Goal: Task Accomplishment & Management: Manage account settings

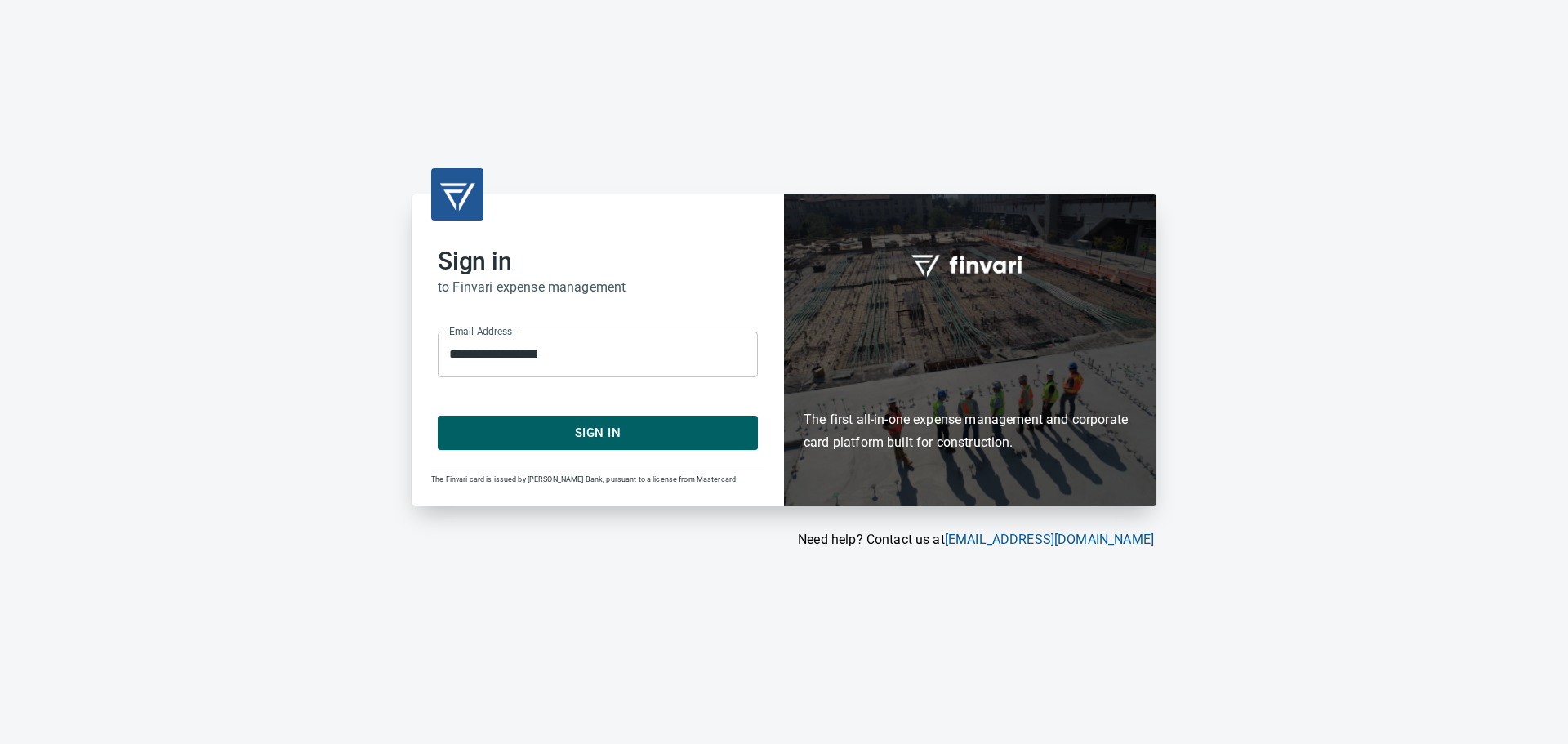
click at [618, 430] on span "Sign In" at bounding box center [598, 432] width 284 height 21
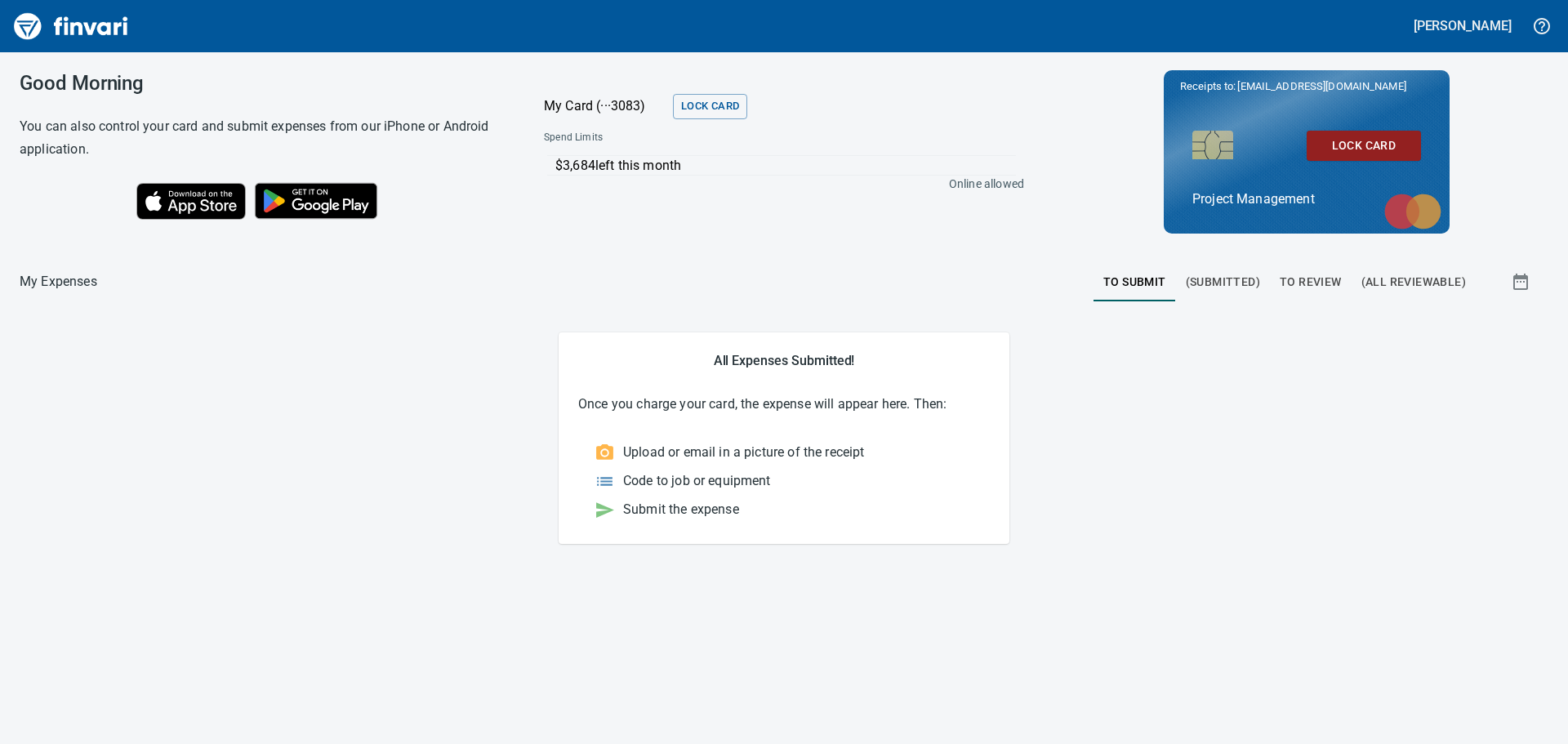
click at [1223, 288] on span "(Submitted)" at bounding box center [1223, 282] width 74 height 21
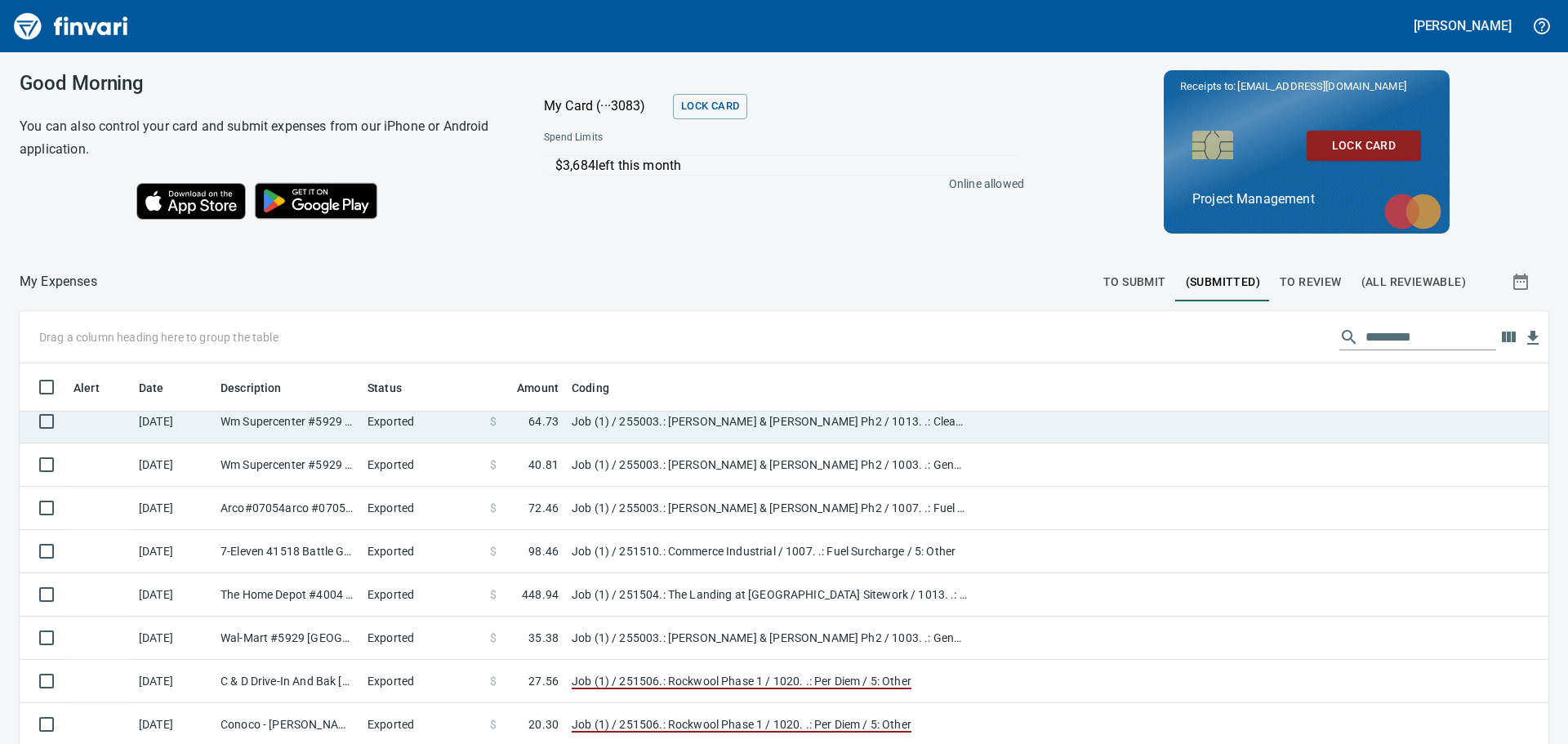
scroll to position [326, 0]
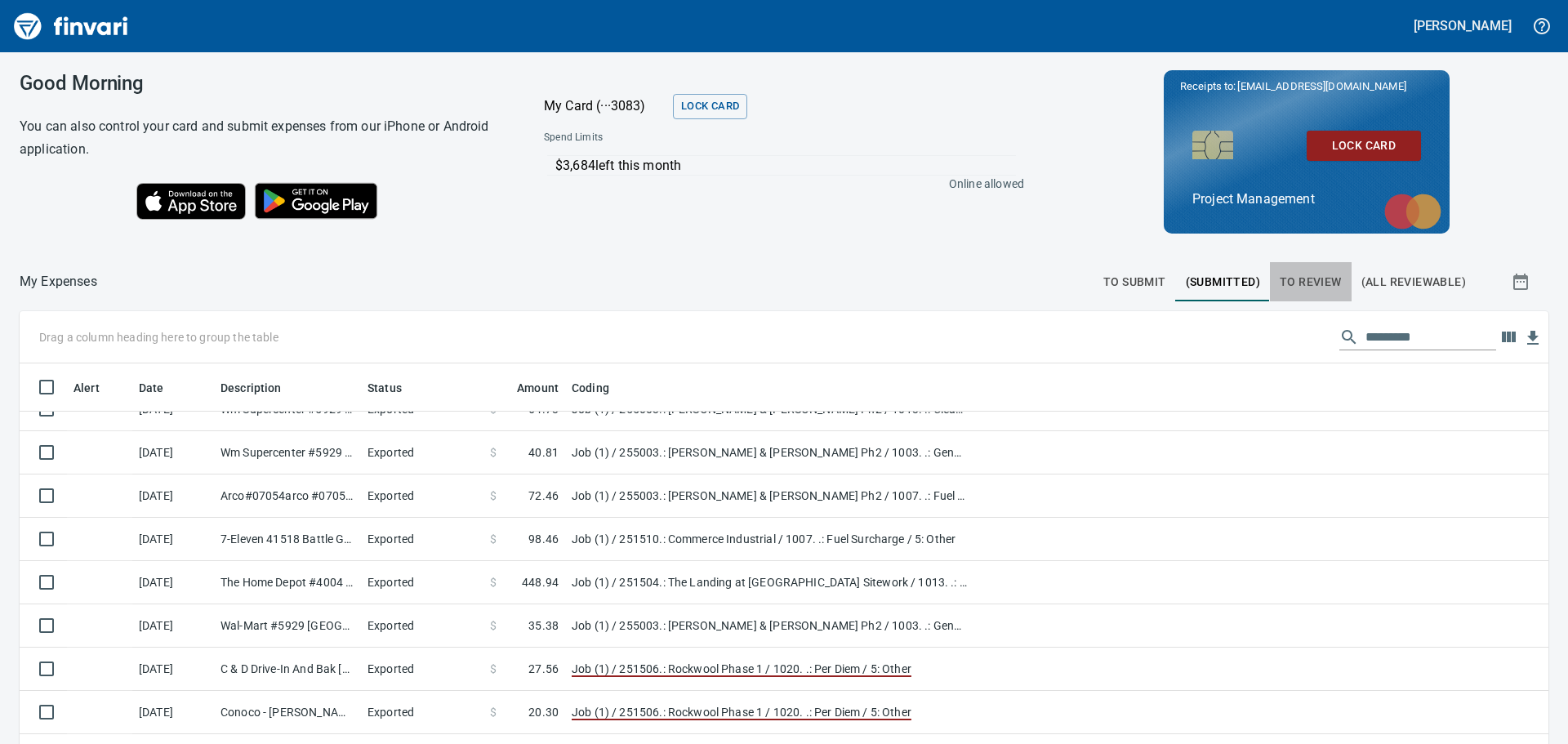
click at [1328, 282] on span "To Review" at bounding box center [1311, 282] width 62 height 21
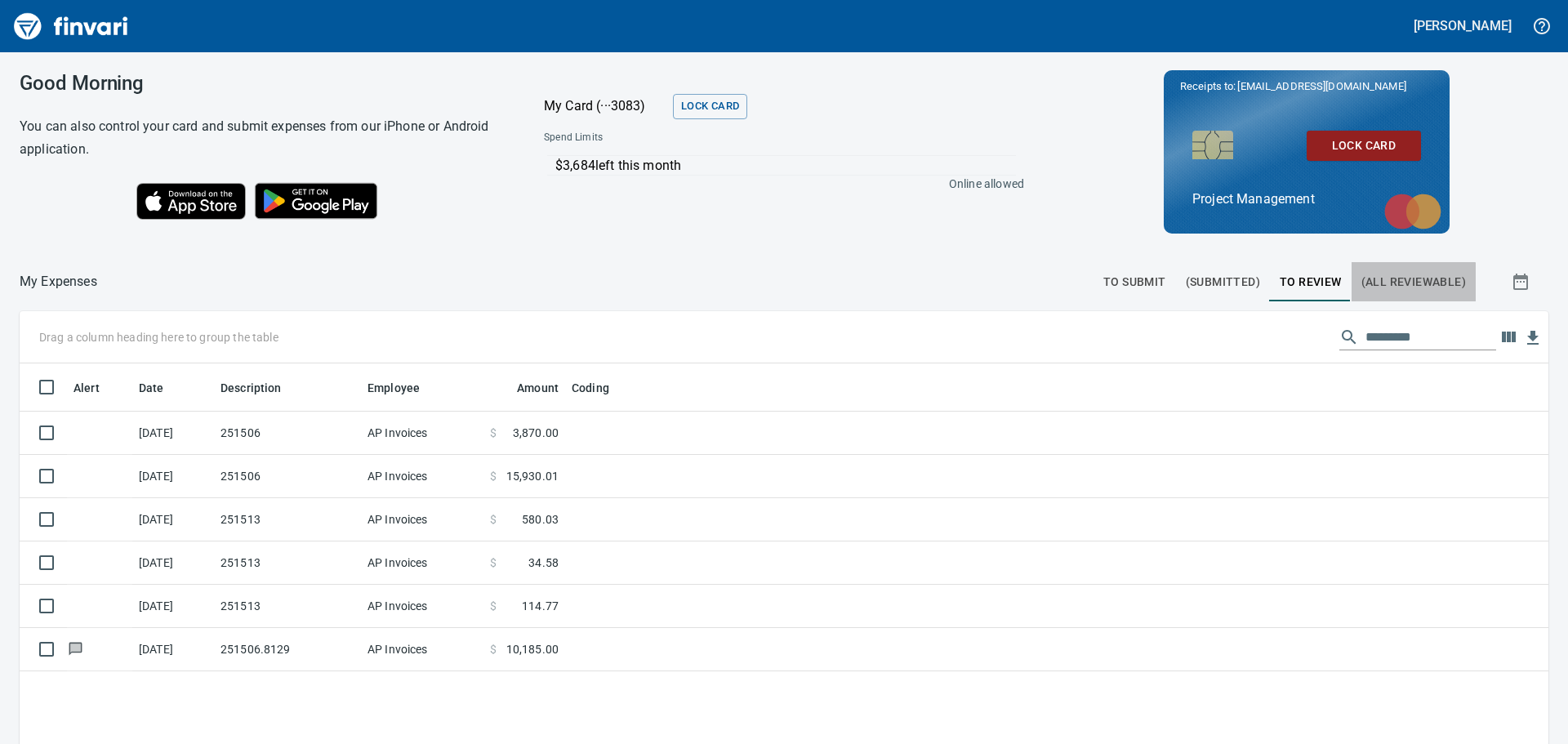
click at [1399, 288] on span "(All Reviewable)" at bounding box center [1414, 282] width 105 height 21
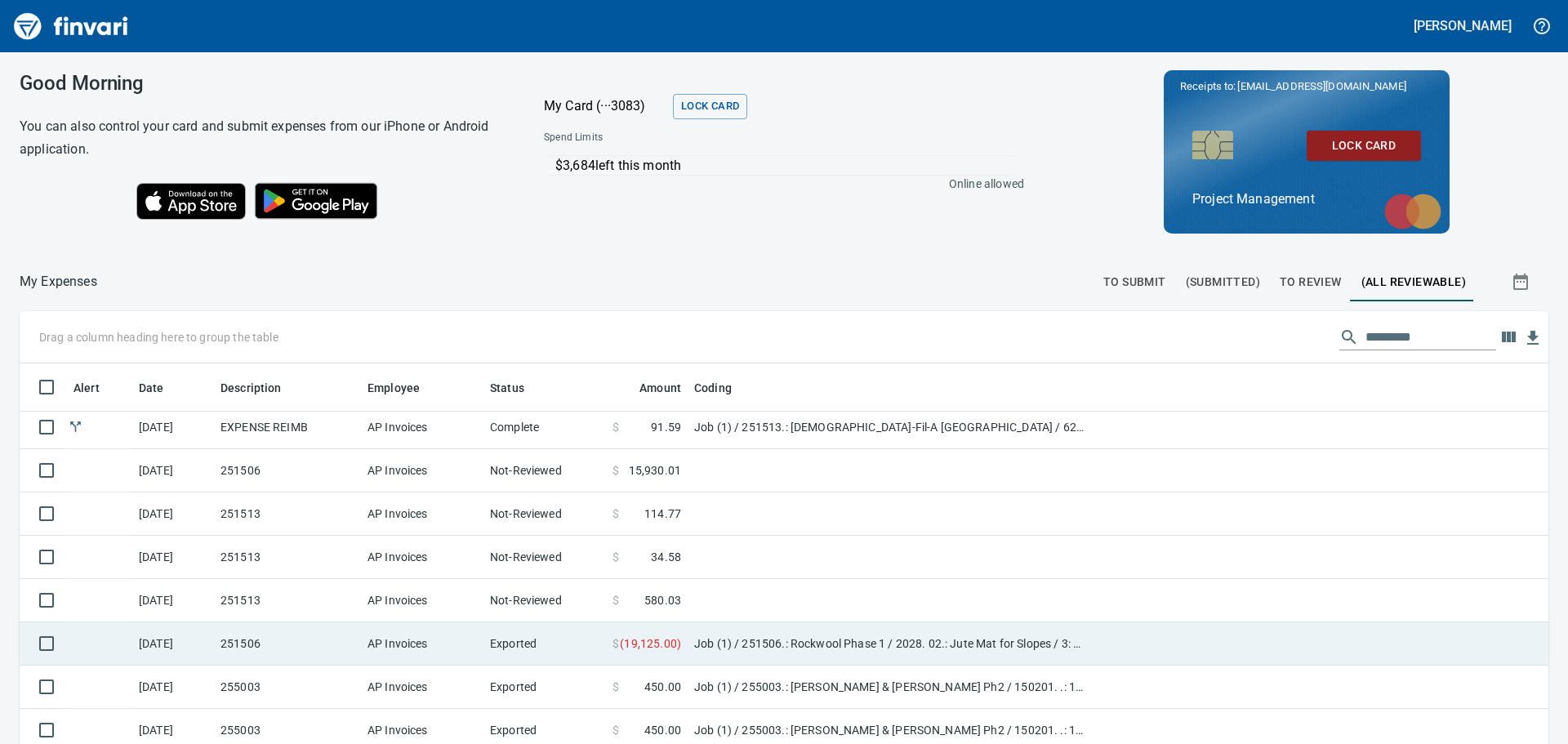
scroll to position [326, 0]
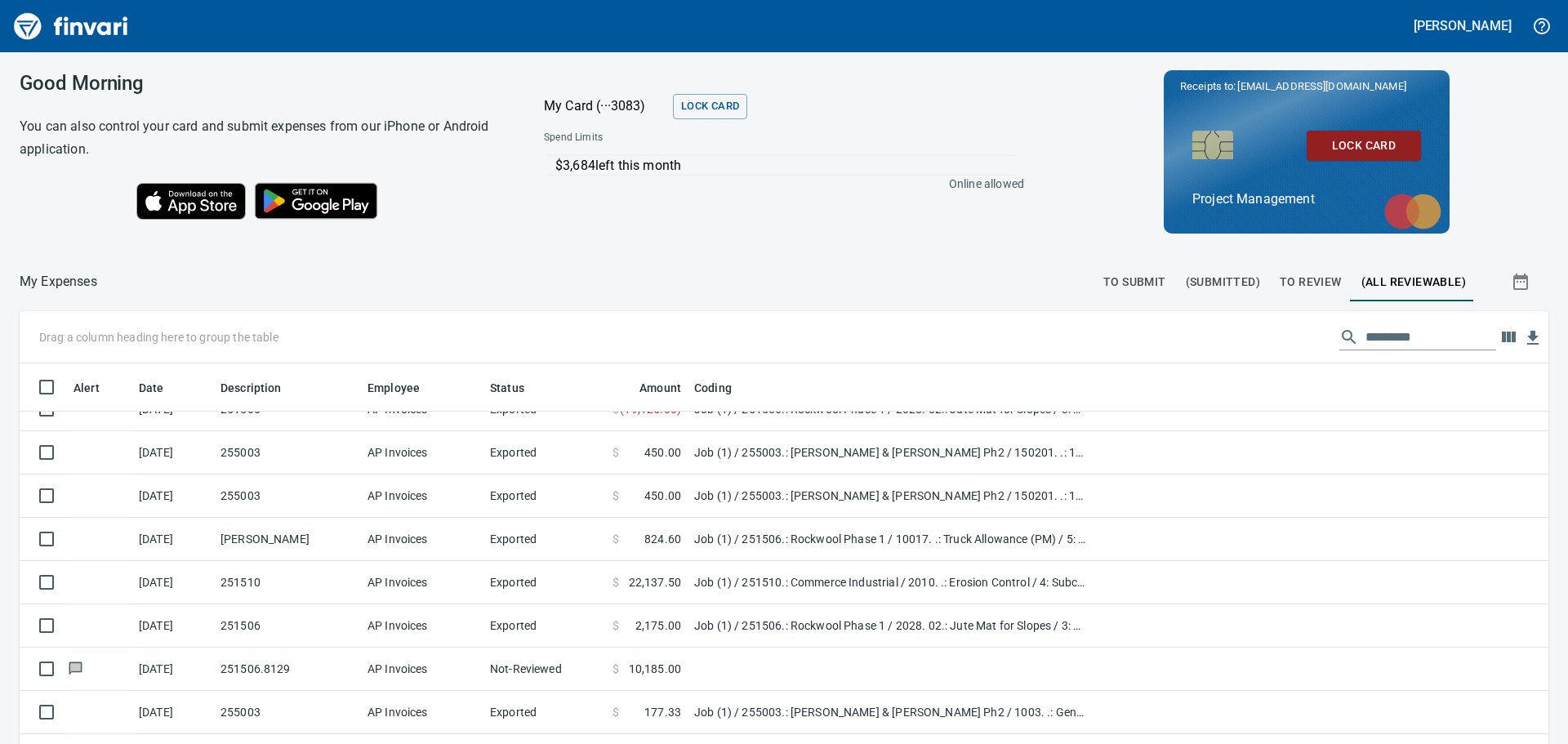
click at [1286, 275] on span "To Review" at bounding box center [1311, 282] width 62 height 21
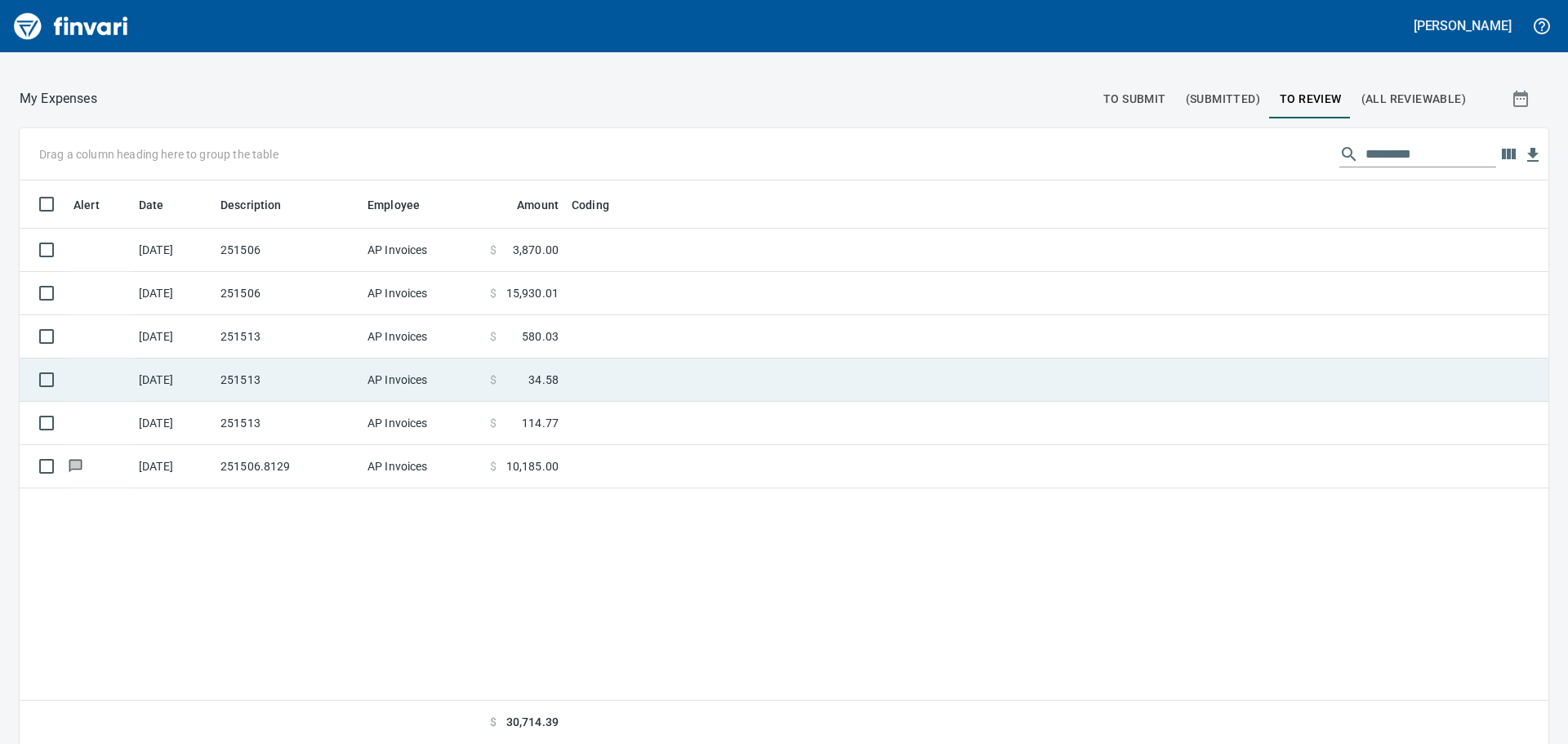
scroll to position [184, 0]
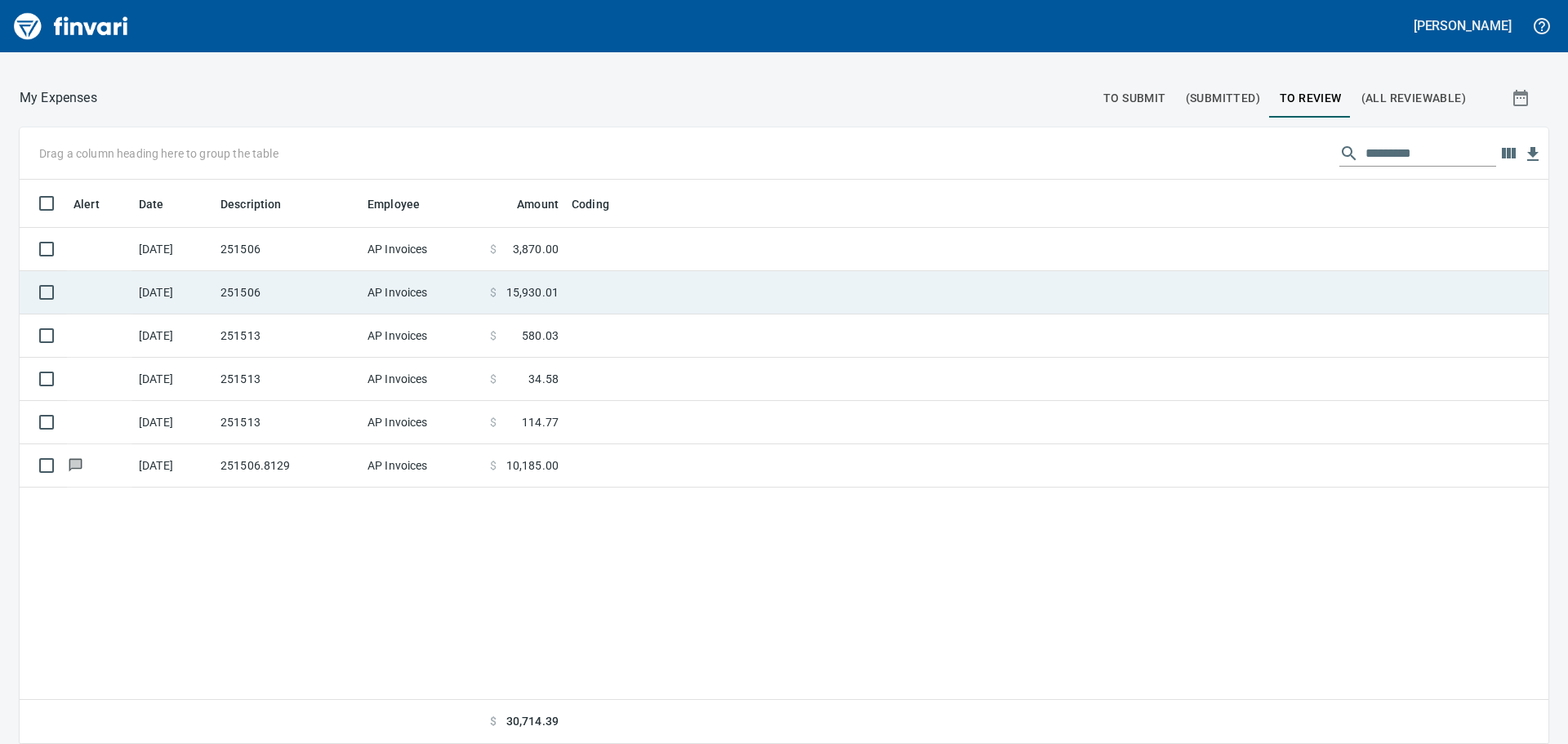
click at [368, 288] on td "AP Invoices" at bounding box center [422, 293] width 123 height 44
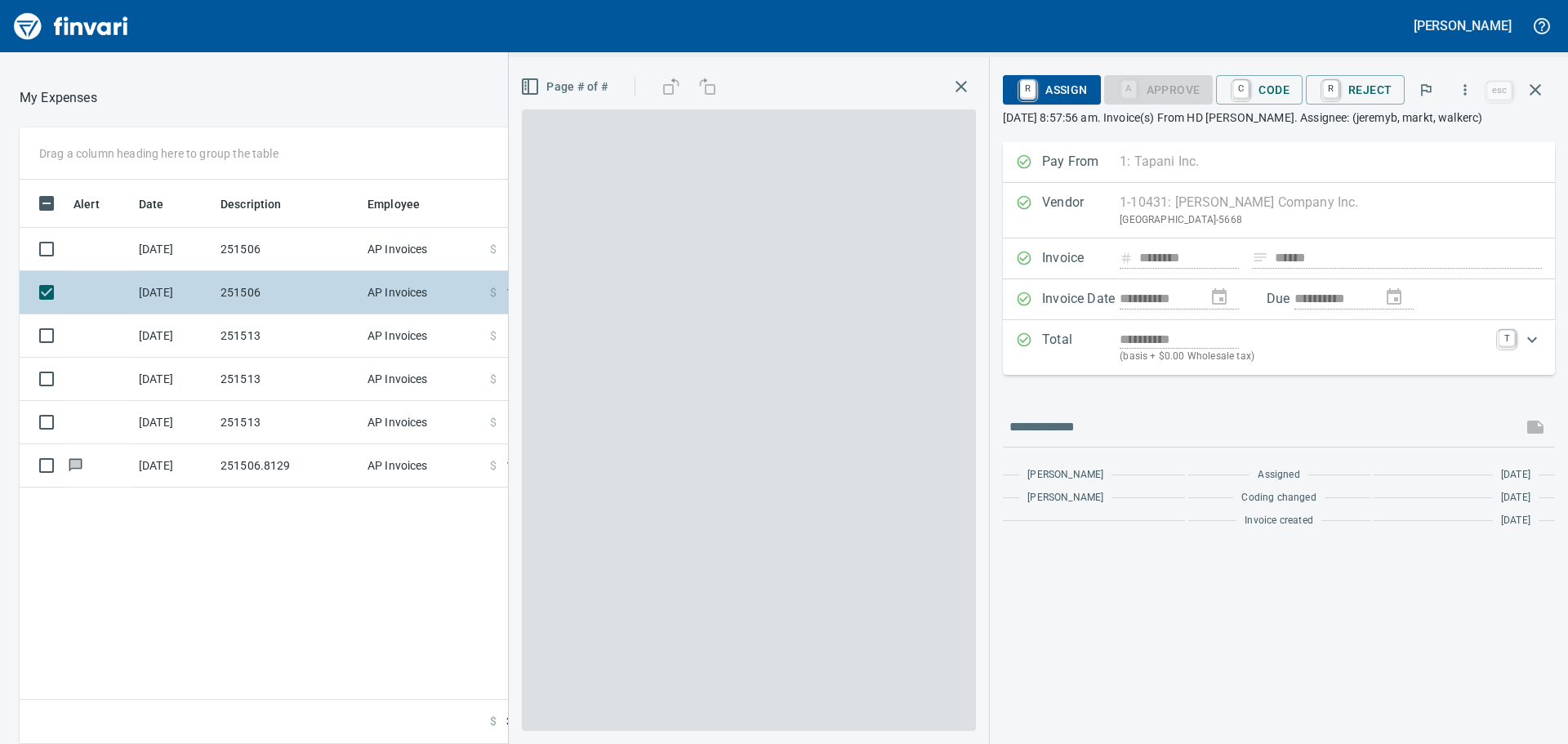
scroll to position [552, 1096]
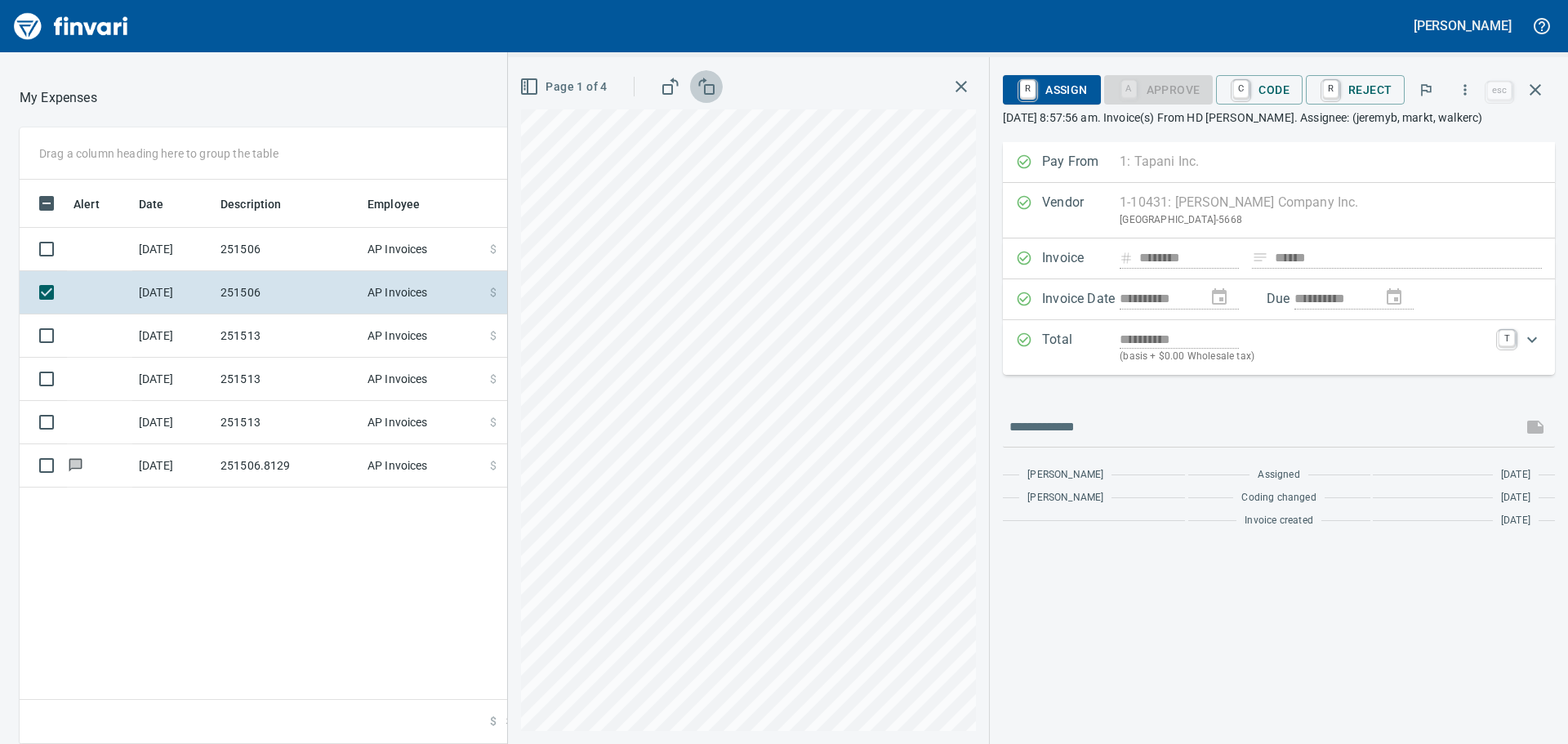
click at [716, 91] on icon "button" at bounding box center [706, 87] width 20 height 20
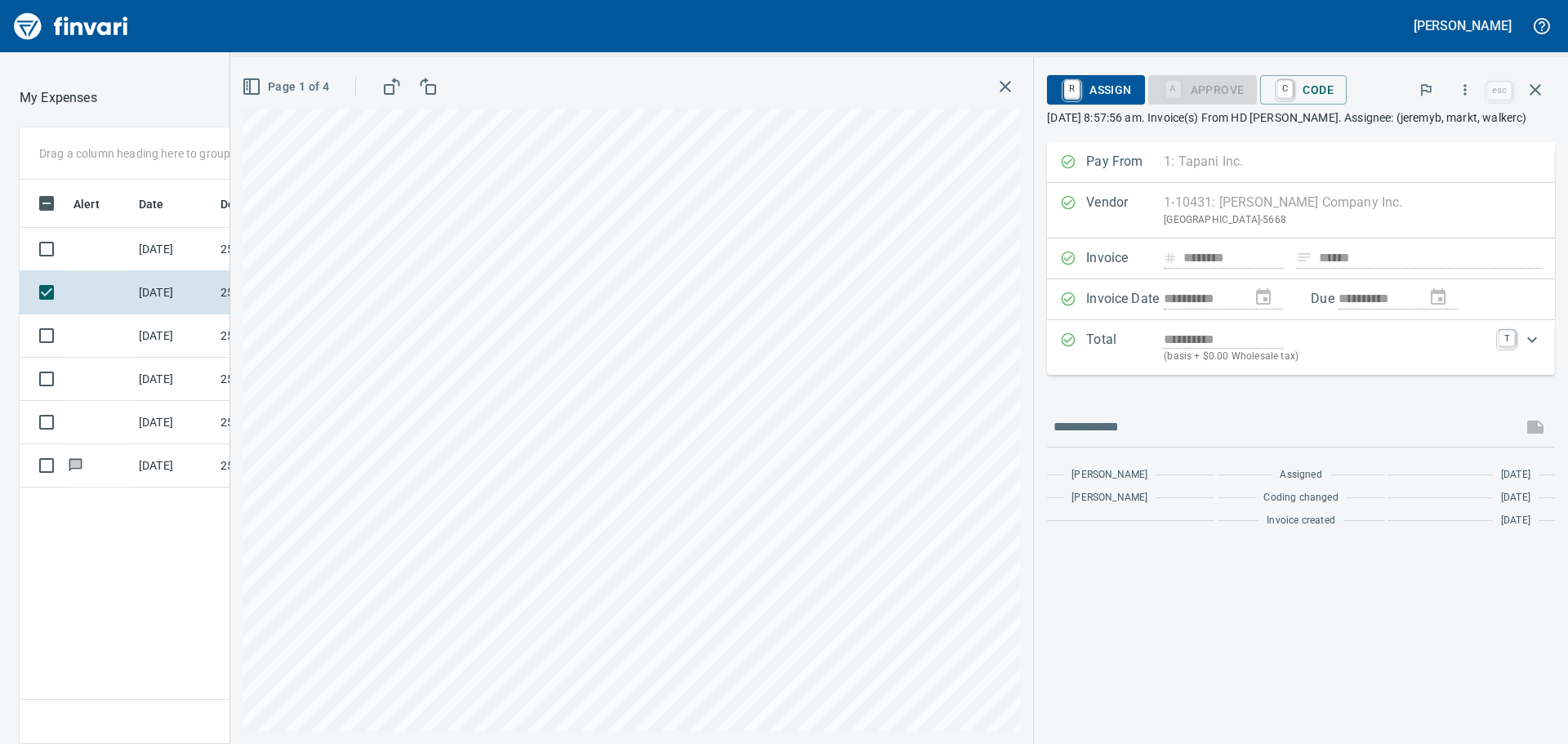
click at [397, 91] on icon "button" at bounding box center [392, 87] width 20 height 20
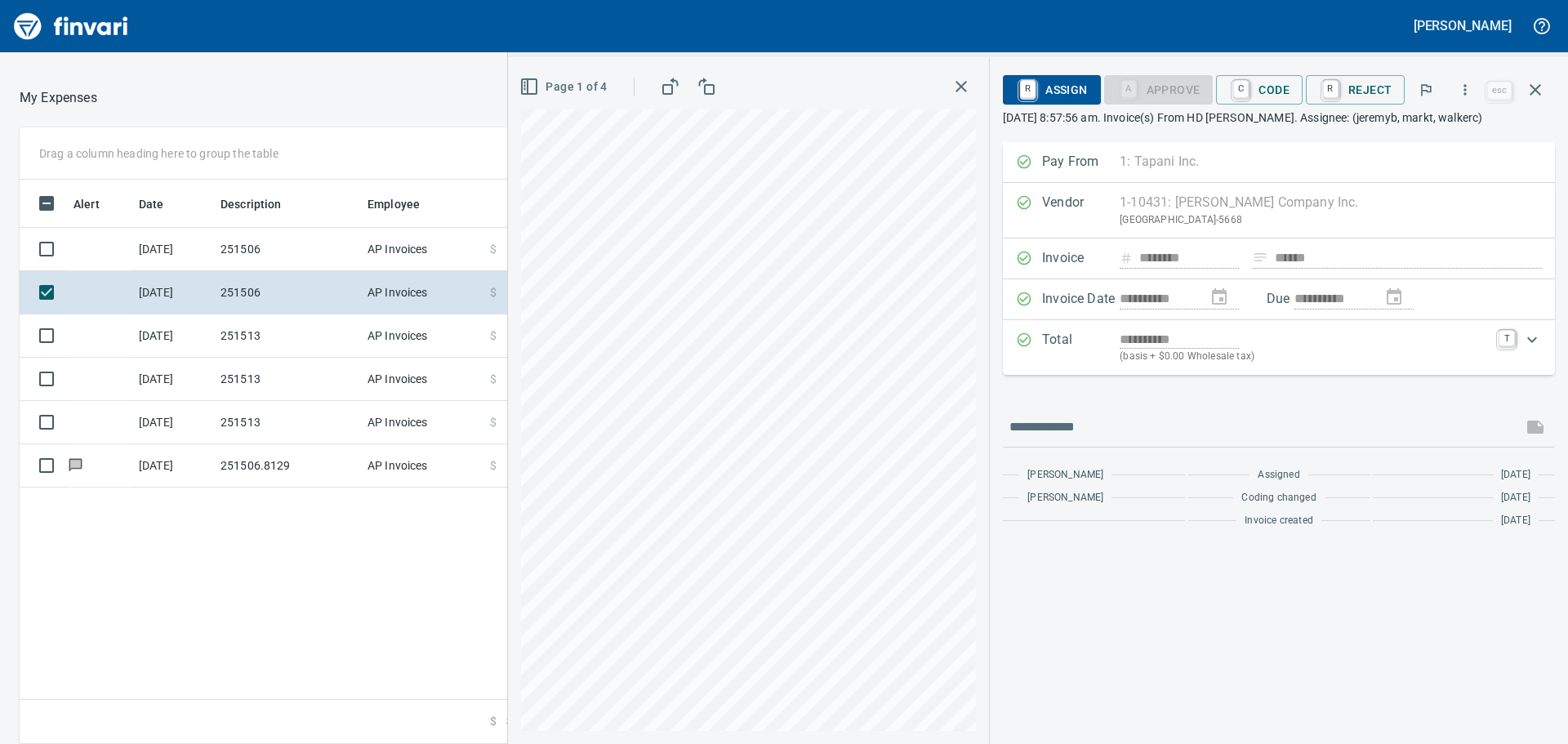
click at [552, 79] on span "Page 1 of 4" at bounding box center [564, 87] width 84 height 21
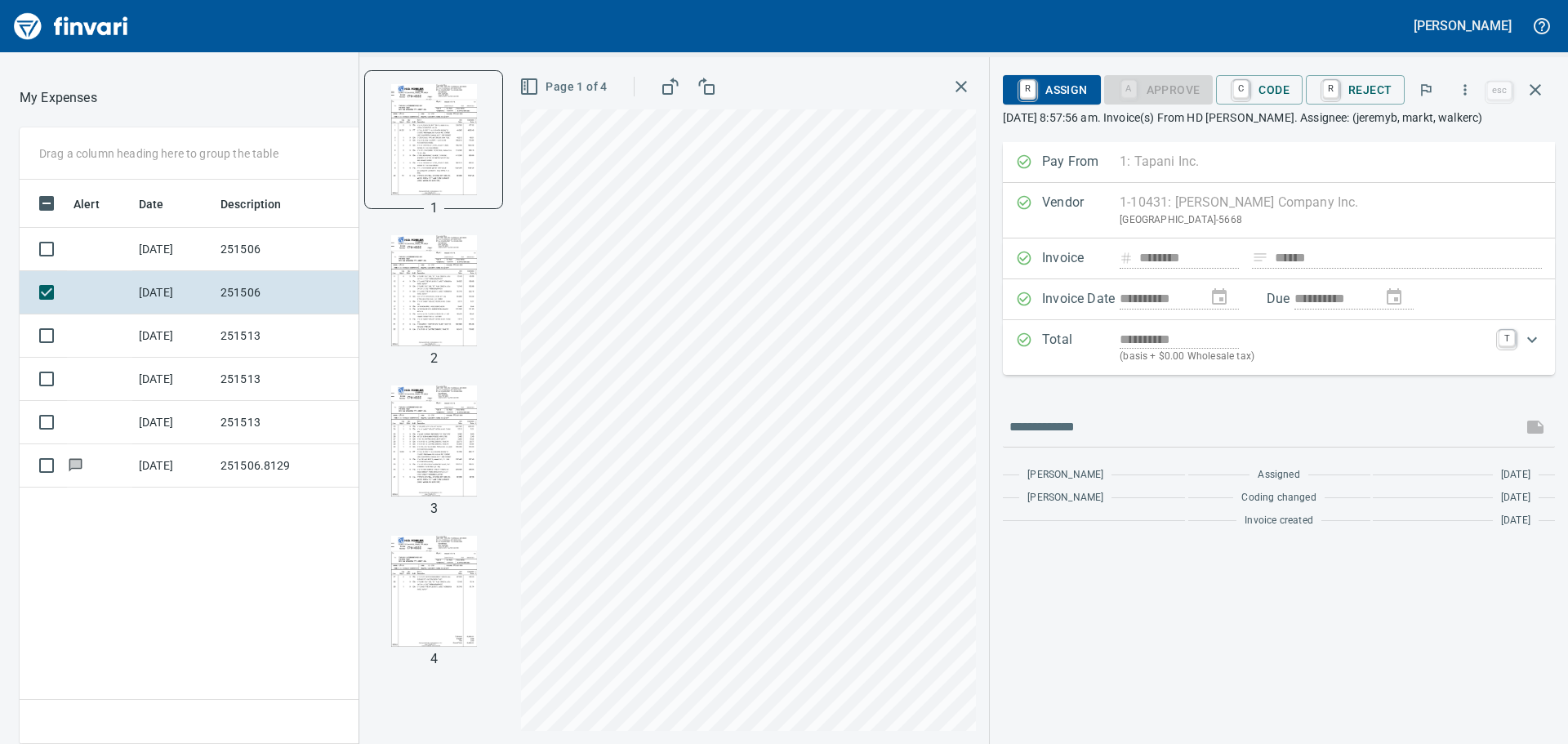
click at [576, 87] on span "Page 1 of 4" at bounding box center [564, 87] width 84 height 21
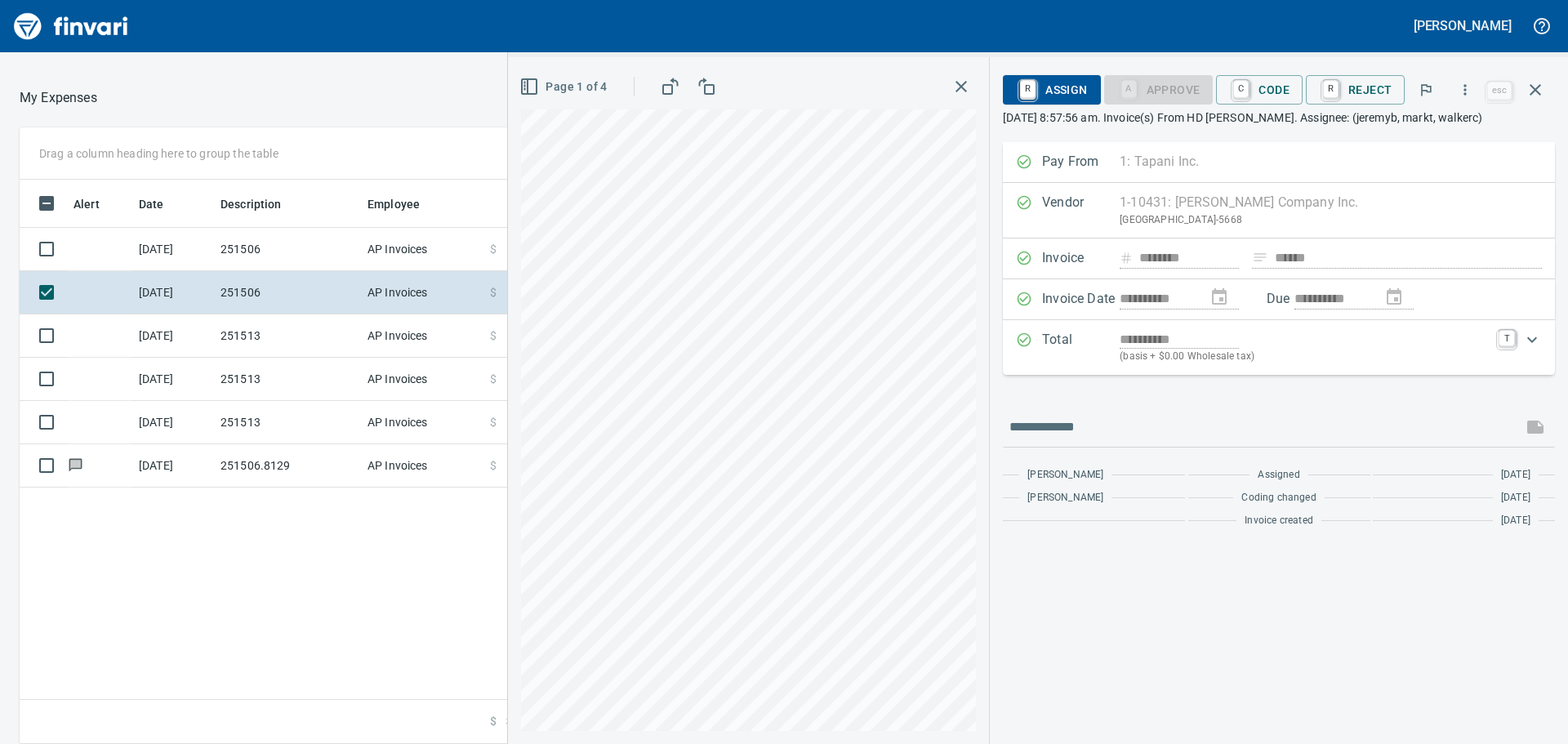
click at [1473, 84] on icon "button" at bounding box center [1465, 90] width 17 height 17
click at [1430, 134] on span "Download" at bounding box center [1462, 138] width 157 height 20
click at [1217, 626] on div "**********" at bounding box center [1279, 443] width 579 height 602
